Goal: Information Seeking & Learning: Learn about a topic

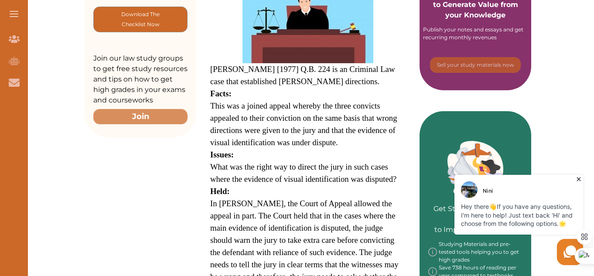
scroll to position [497, 0]
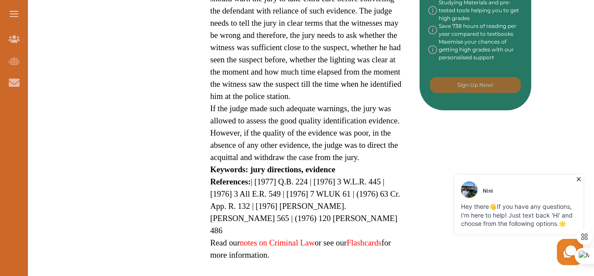
click at [592, 269] on div "Want to secure high grades in Criminal Law ? We’ve created a FREE checklist for…" at bounding box center [308, 52] width 573 height 875
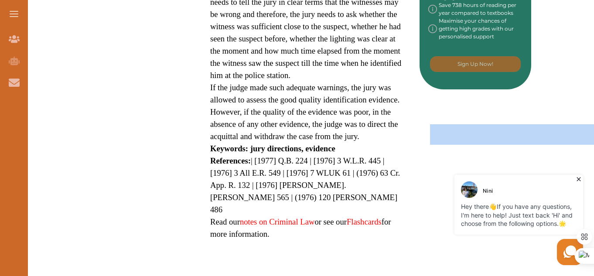
click at [592, 269] on div "Want to secure high grades in Criminal Law ? We’ve created a FREE checklist for…" at bounding box center [308, 31] width 573 height 875
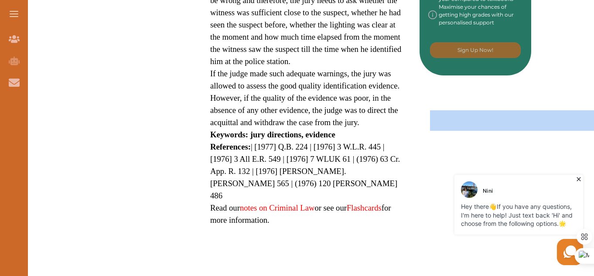
click at [592, 269] on div "Want to secure high grades in Criminal Law ? We’ve created a FREE checklist for…" at bounding box center [308, 17] width 573 height 875
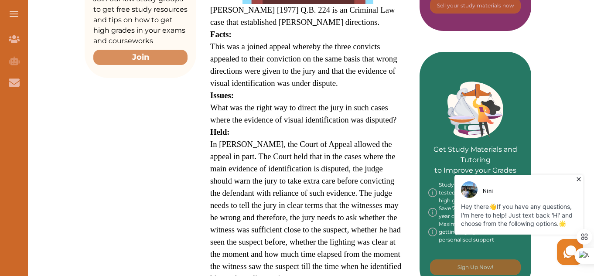
scroll to position [295, 0]
